Goal: Information Seeking & Learning: Learn about a topic

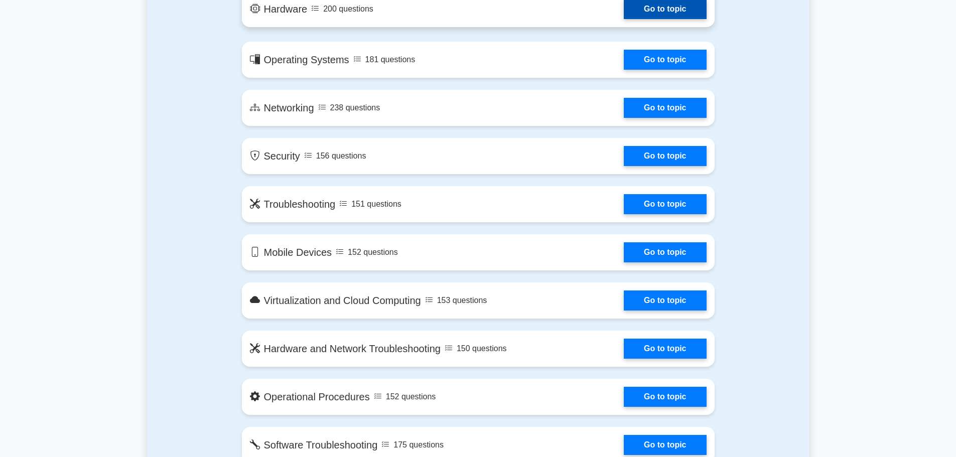
scroll to position [652, 0]
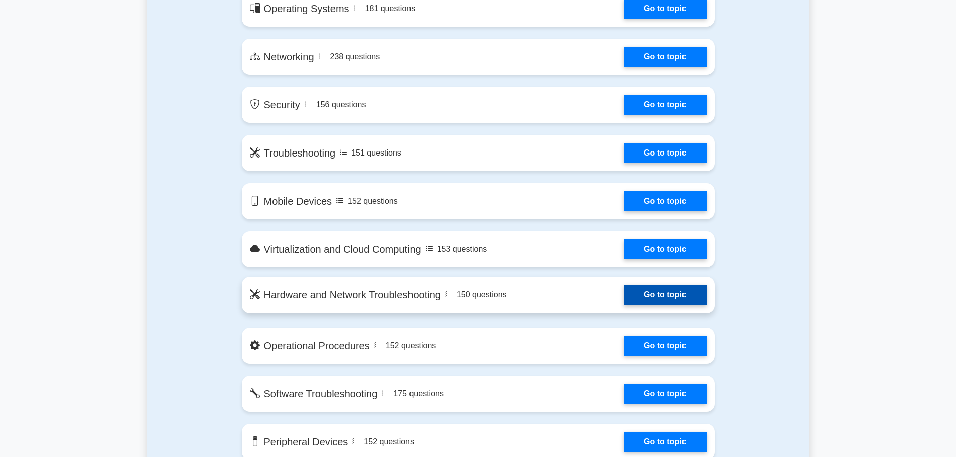
click at [685, 304] on link "Go to topic" at bounding box center [664, 295] width 82 height 20
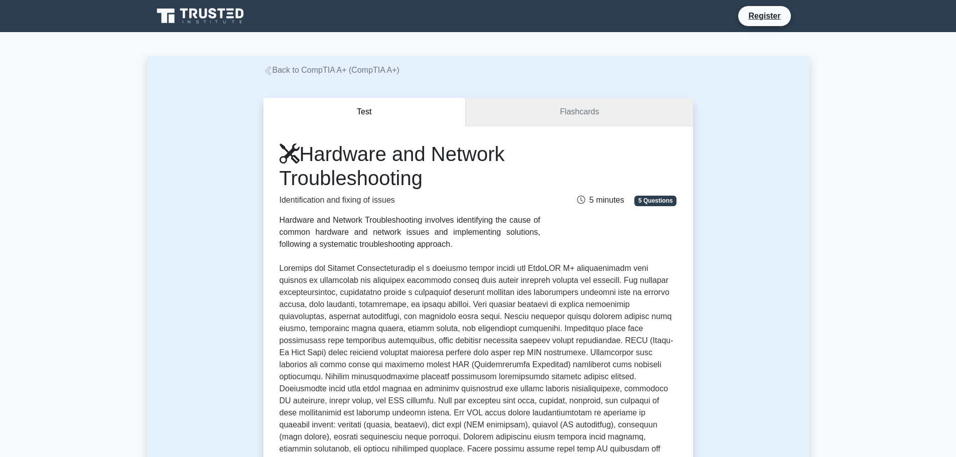
click at [578, 114] on link "Flashcards" at bounding box center [578, 112] width 227 height 29
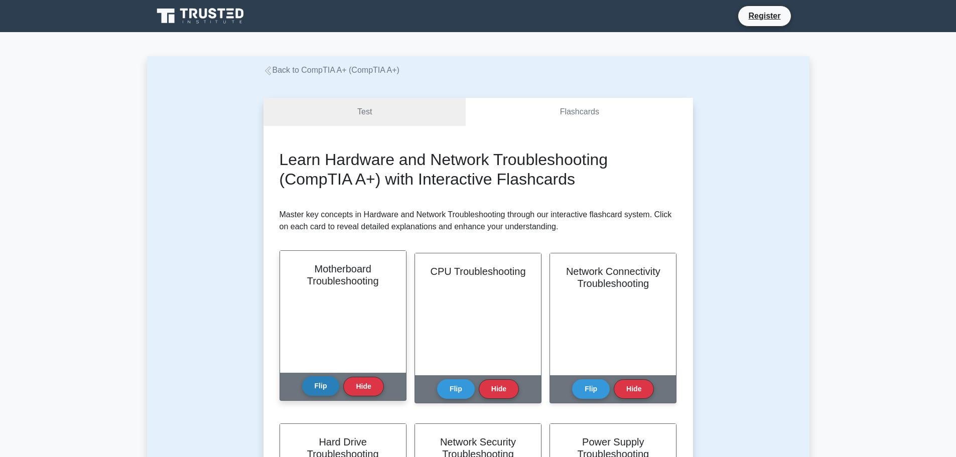
click at [330, 384] on button "Flip" at bounding box center [321, 386] width 38 height 20
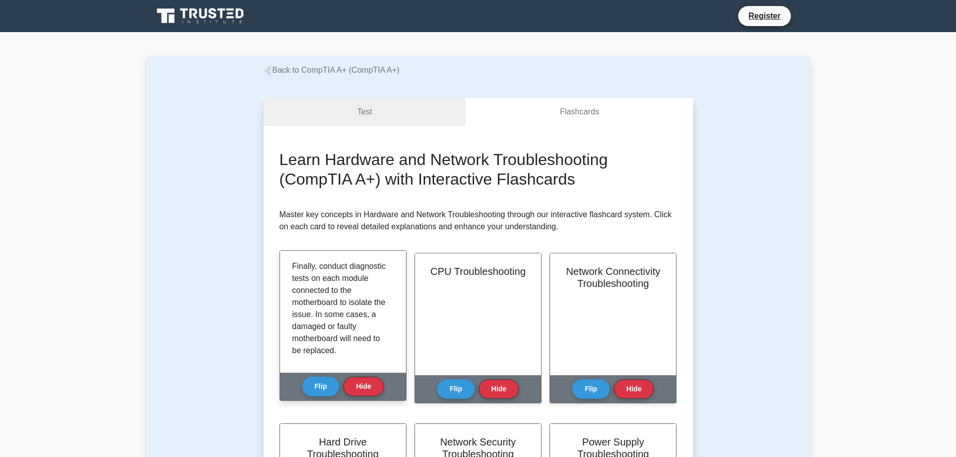
scroll to position [295, 0]
click at [378, 383] on button "Hide" at bounding box center [363, 386] width 40 height 20
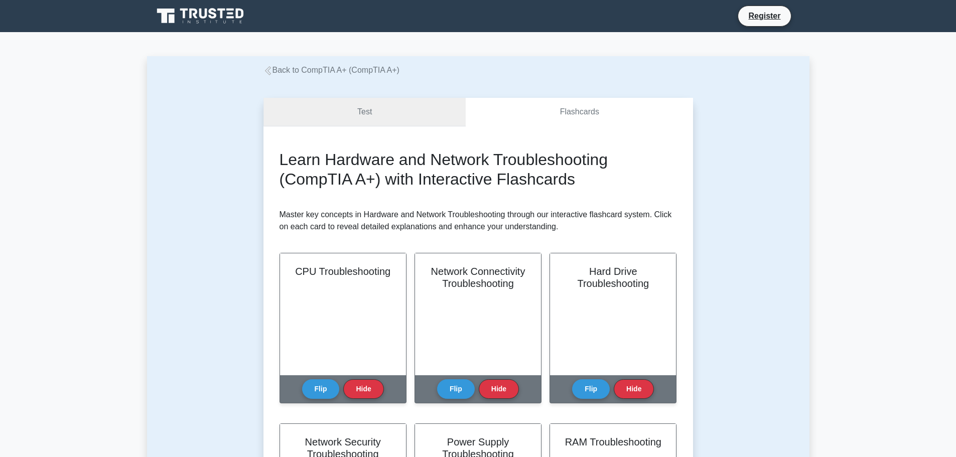
click at [370, 115] on link "Test" at bounding box center [364, 112] width 203 height 29
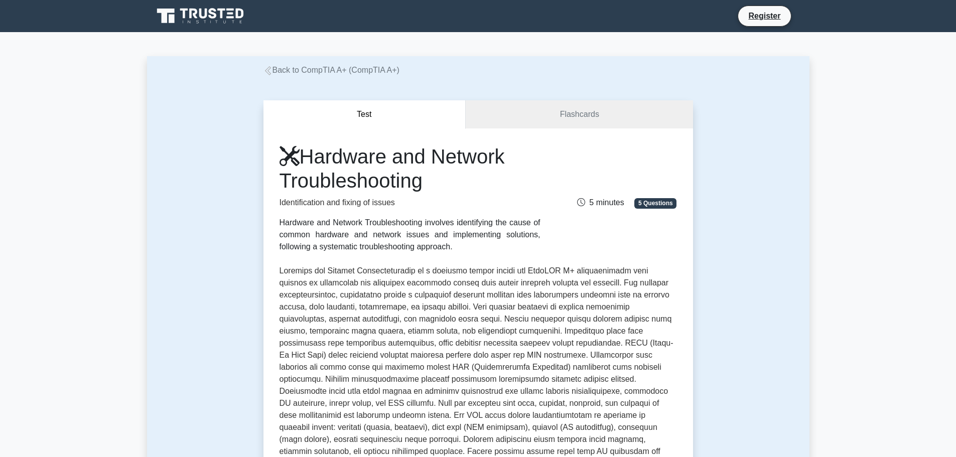
click at [267, 72] on icon at bounding box center [267, 70] width 6 height 9
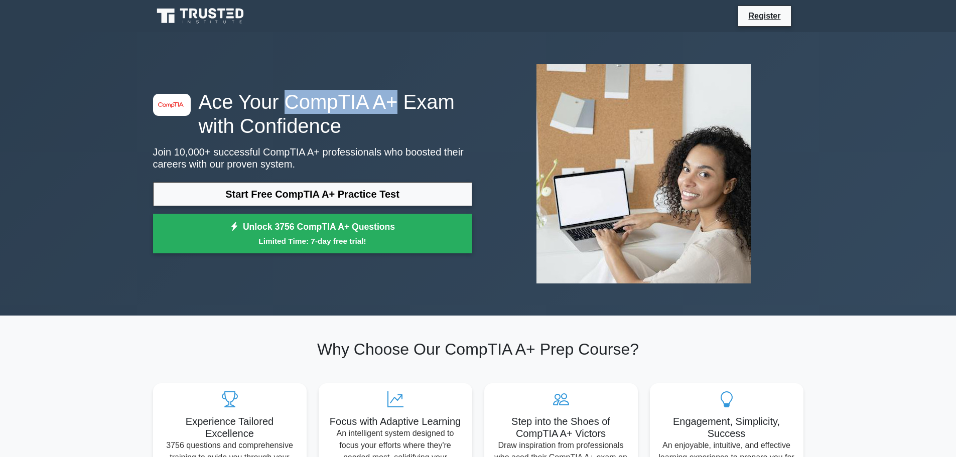
drag, startPoint x: 387, startPoint y: 106, endPoint x: 283, endPoint y: 106, distance: 103.8
click at [283, 106] on h1 "Ace Your CompTIA A+ Exam with Confidence" at bounding box center [312, 114] width 319 height 48
